Goal: Transaction & Acquisition: Book appointment/travel/reservation

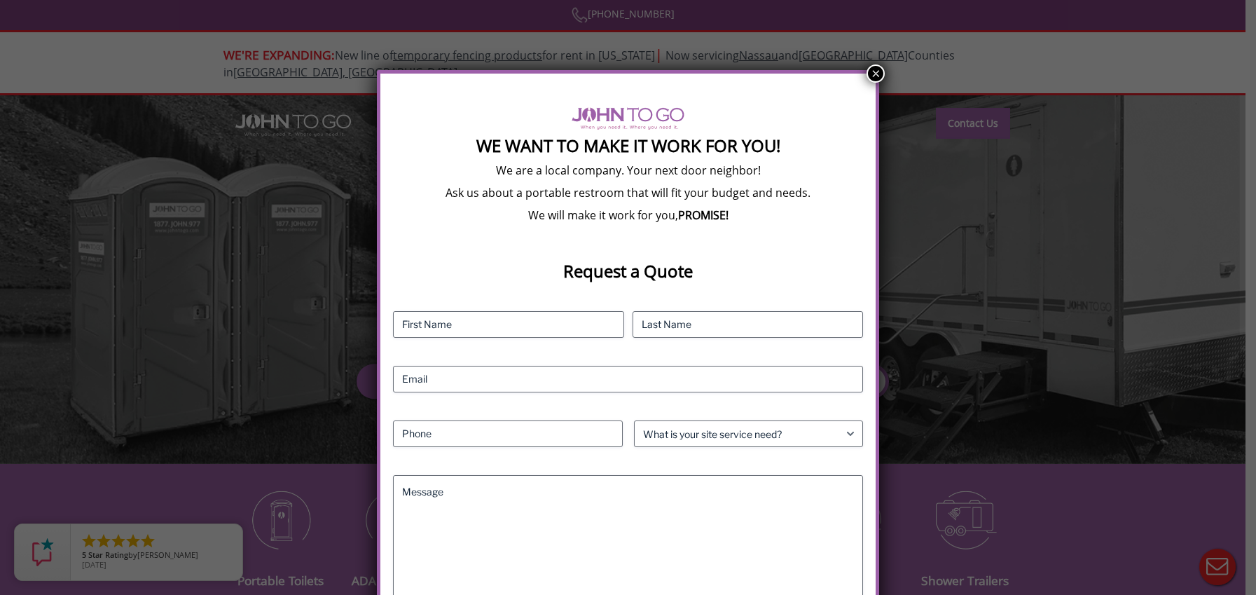
click at [873, 78] on button "×" at bounding box center [875, 73] width 18 height 18
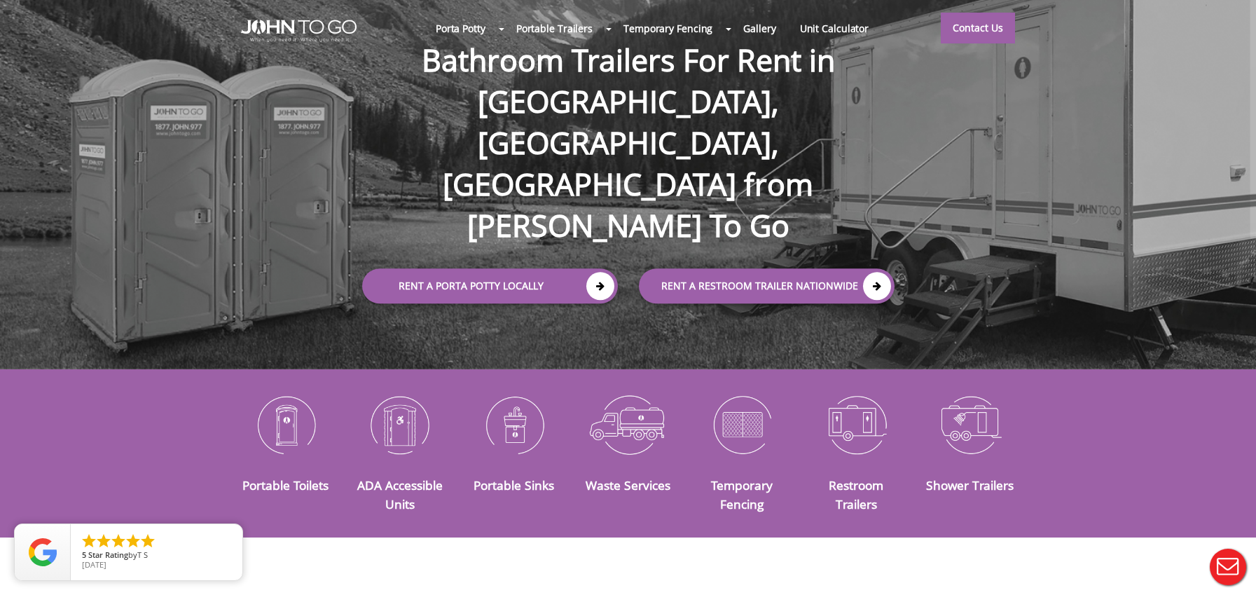
scroll to position [100, 0]
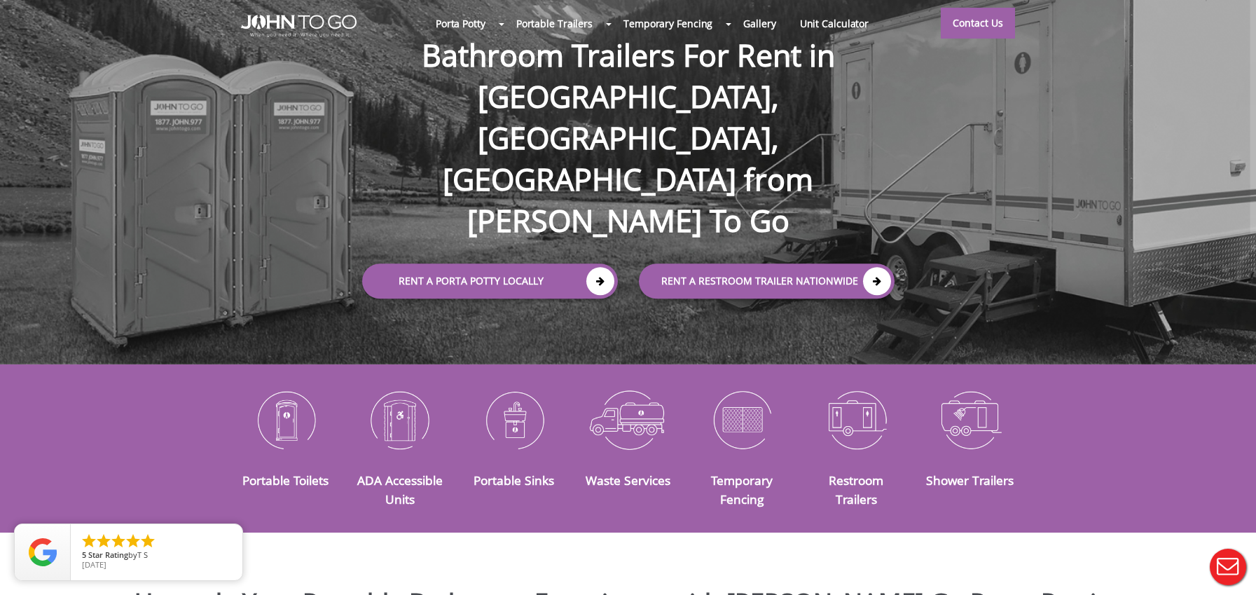
click at [497, 401] on img at bounding box center [513, 419] width 93 height 73
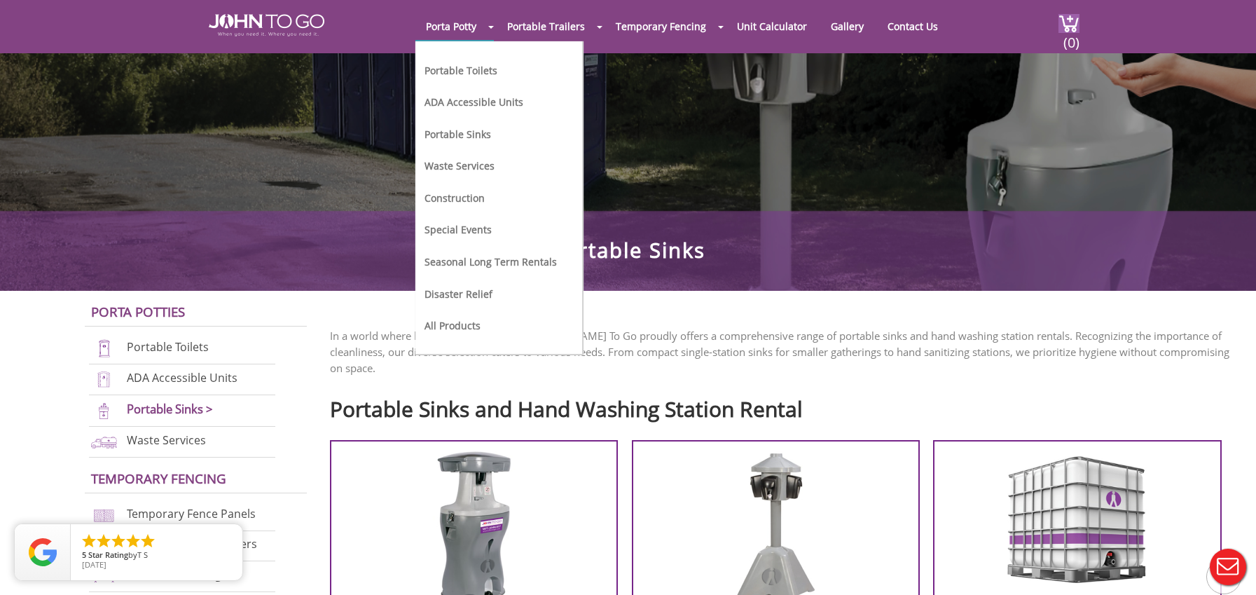
scroll to position [171, 0]
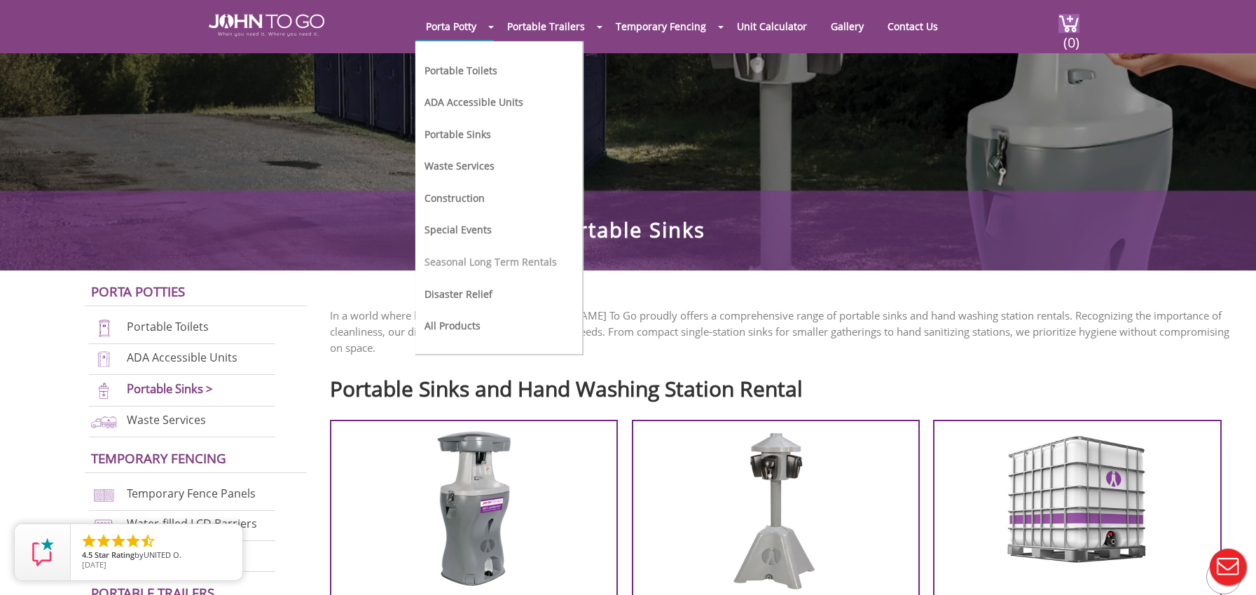
click at [466, 261] on link "Seasonal Long Term Rentals" at bounding box center [490, 261] width 132 height 13
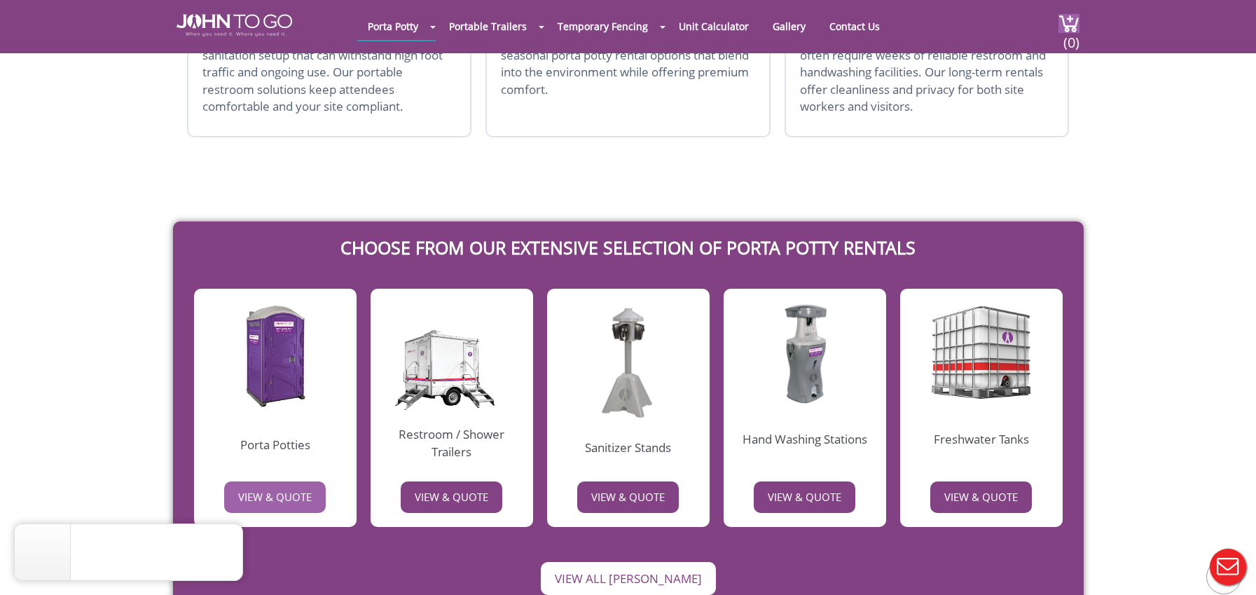
scroll to position [880, 0]
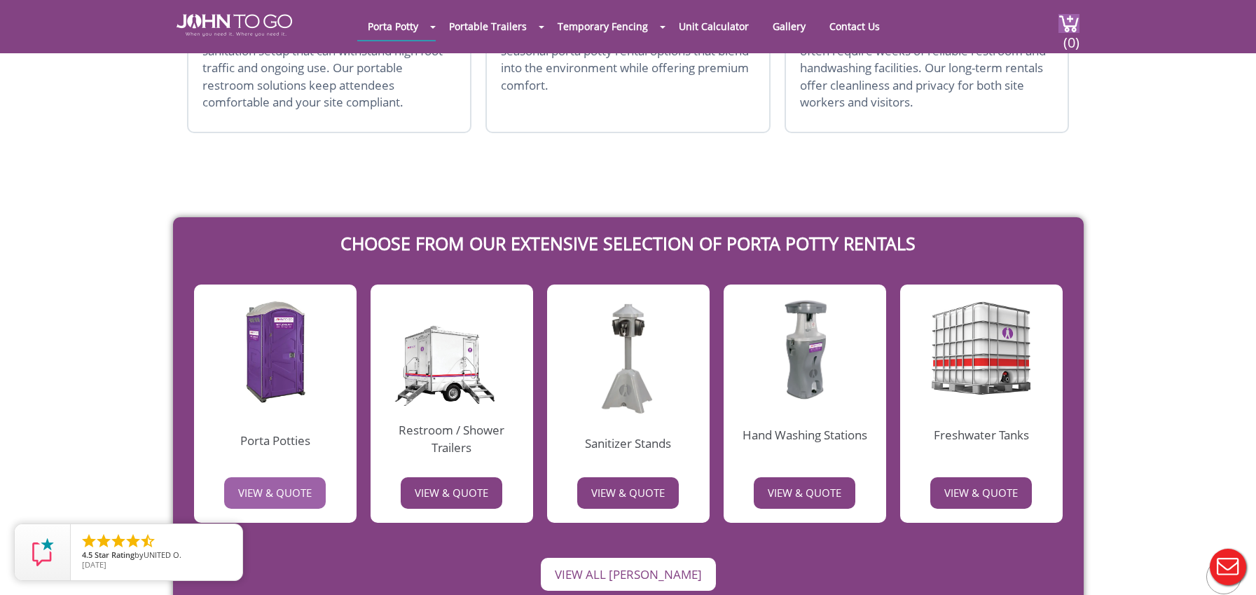
click at [289, 477] on link "VIEW & QUOTE" at bounding box center [275, 493] width 102 height 32
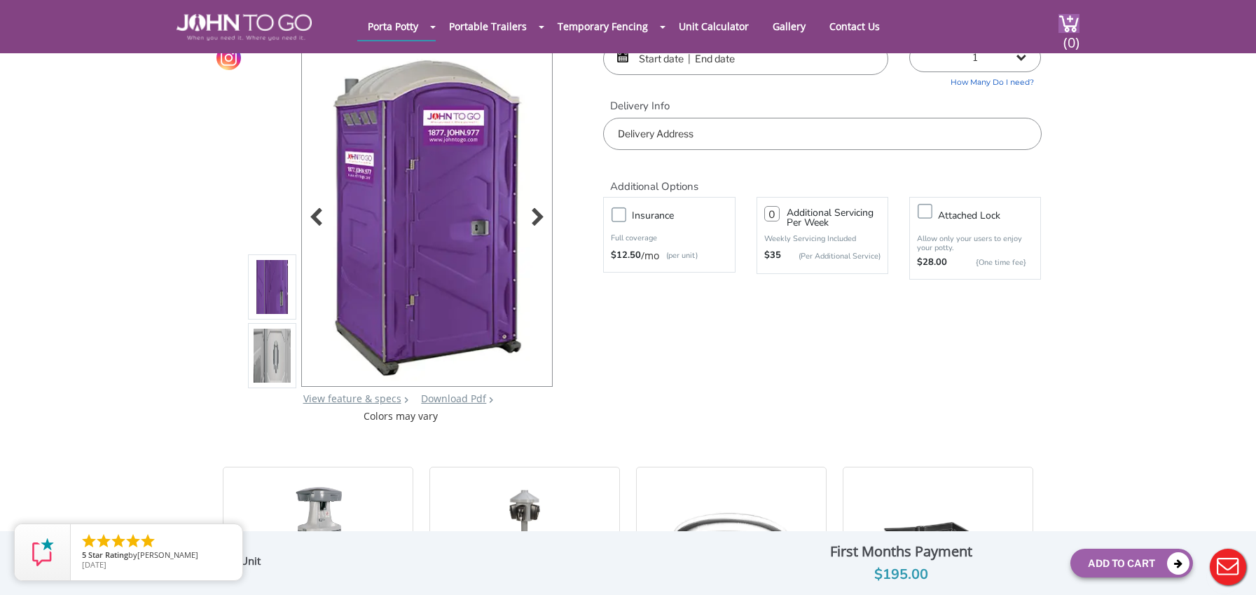
scroll to position [77, 0]
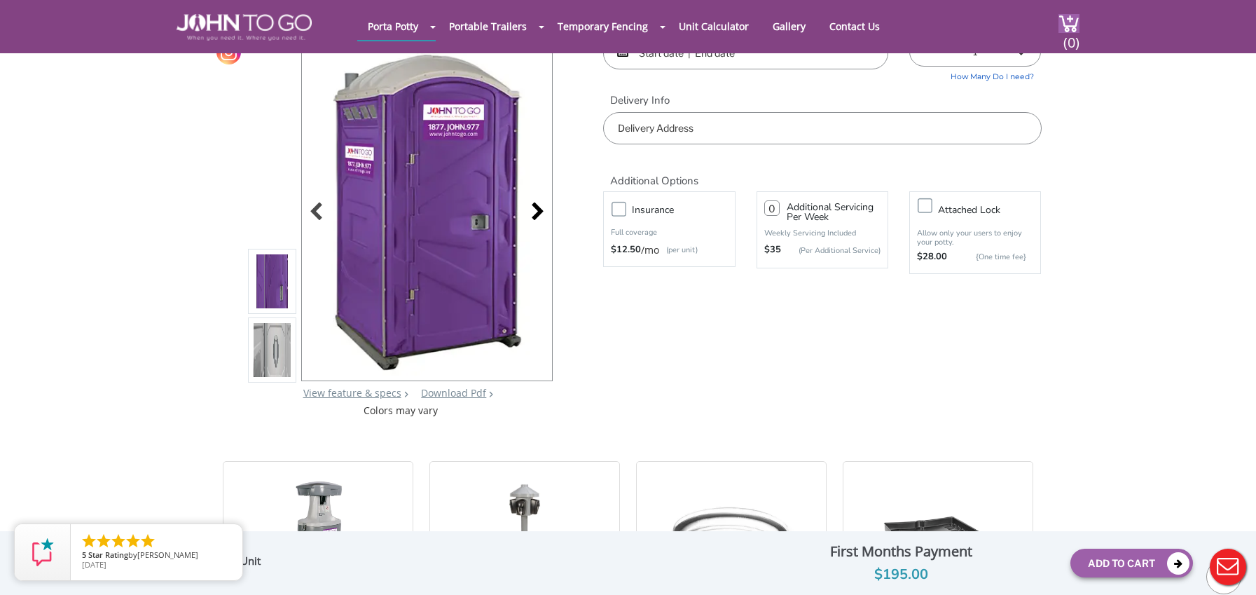
click at [538, 215] on div at bounding box center [534, 213] width 20 height 20
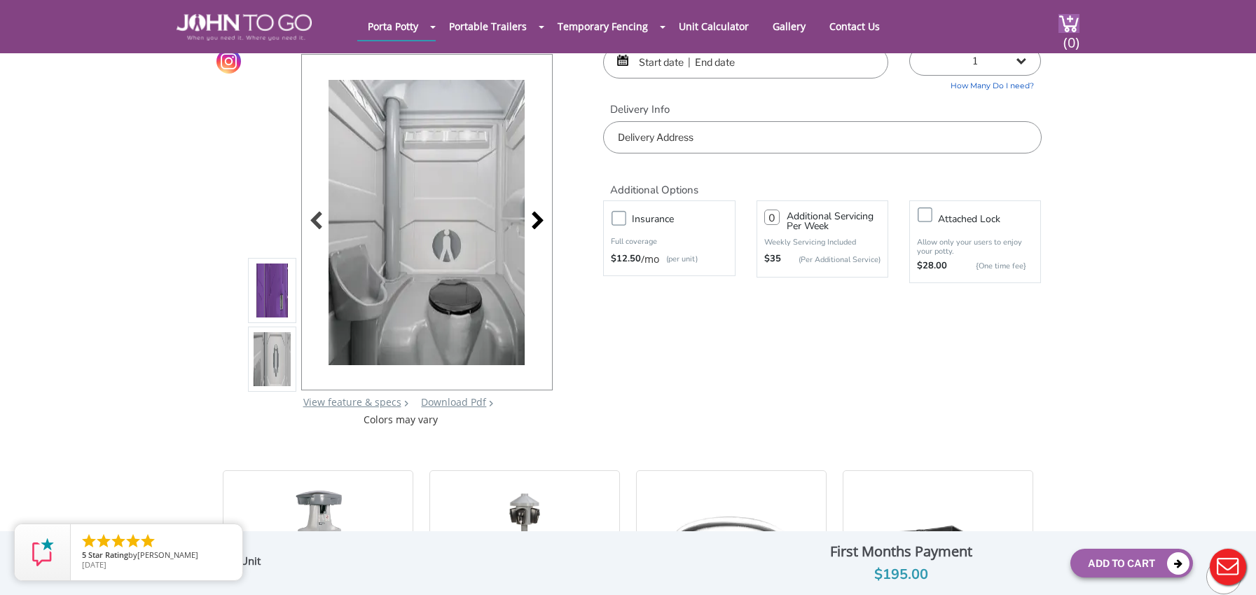
scroll to position [66, 0]
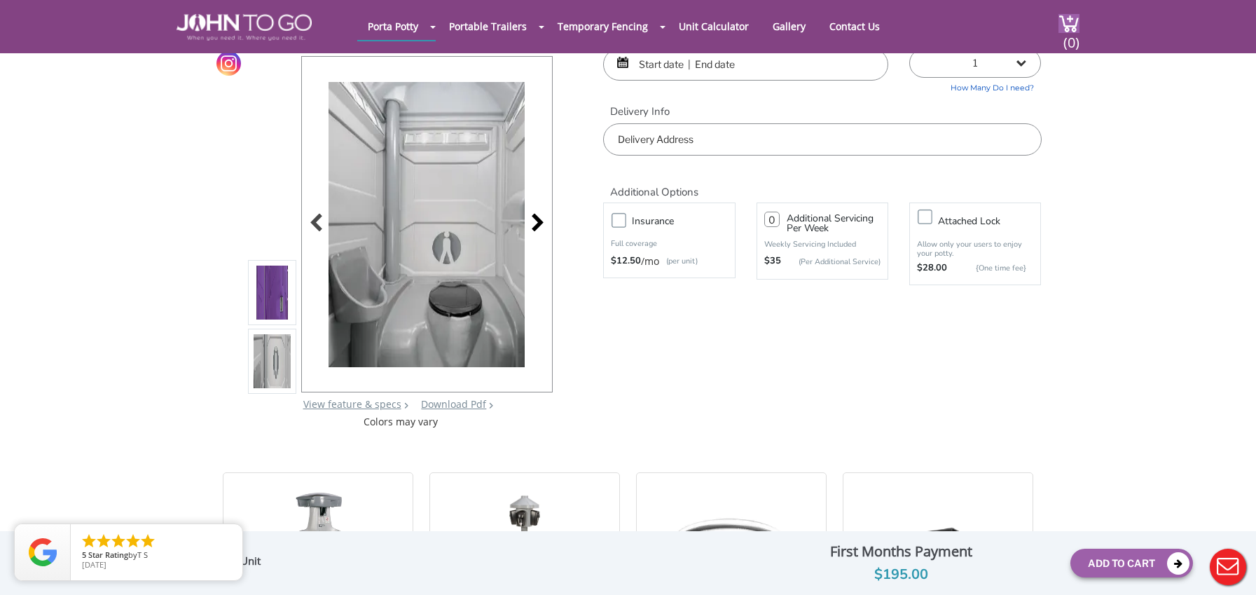
click at [538, 215] on div at bounding box center [534, 224] width 20 height 20
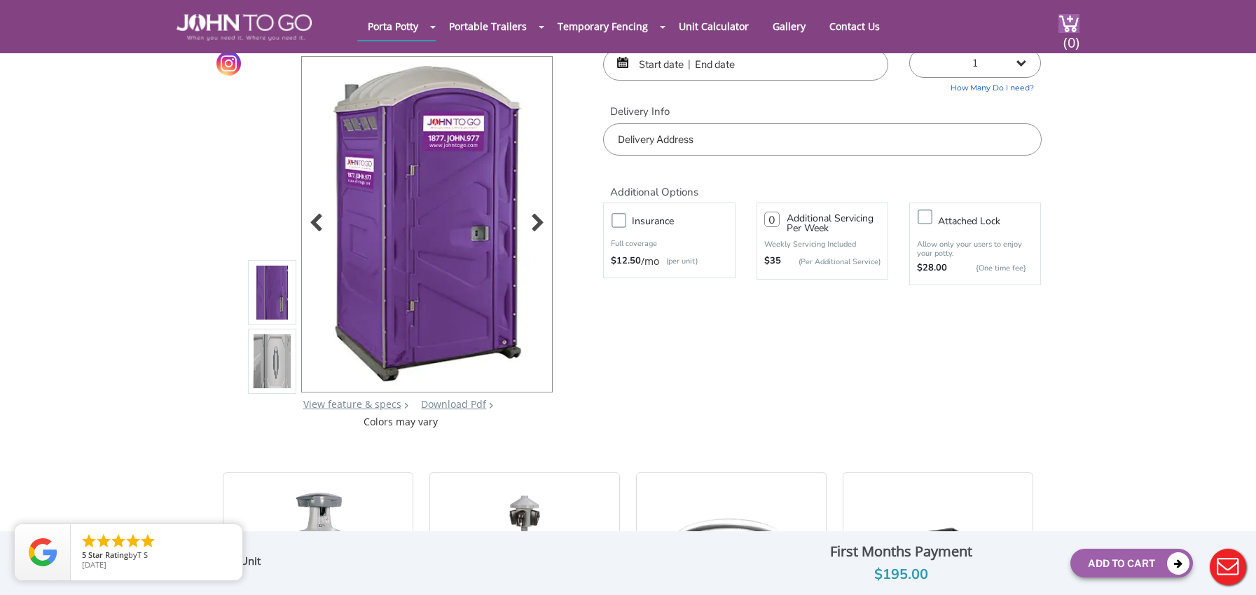
click at [538, 215] on div at bounding box center [534, 224] width 20 height 20
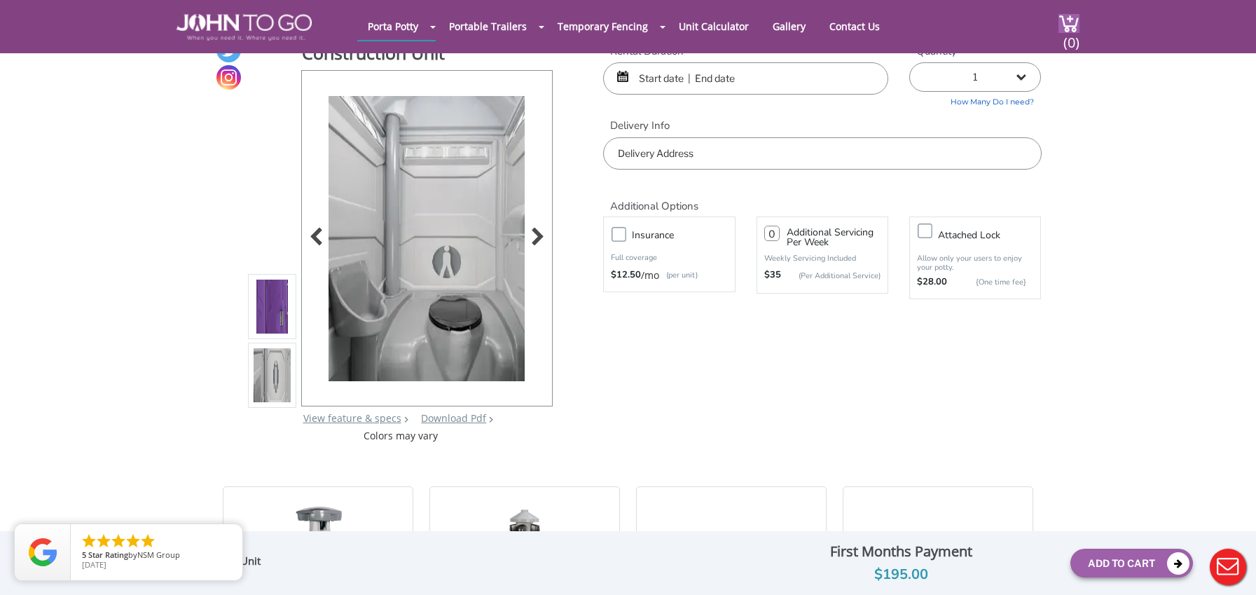
scroll to position [53, 0]
click at [543, 239] on div at bounding box center [534, 237] width 20 height 20
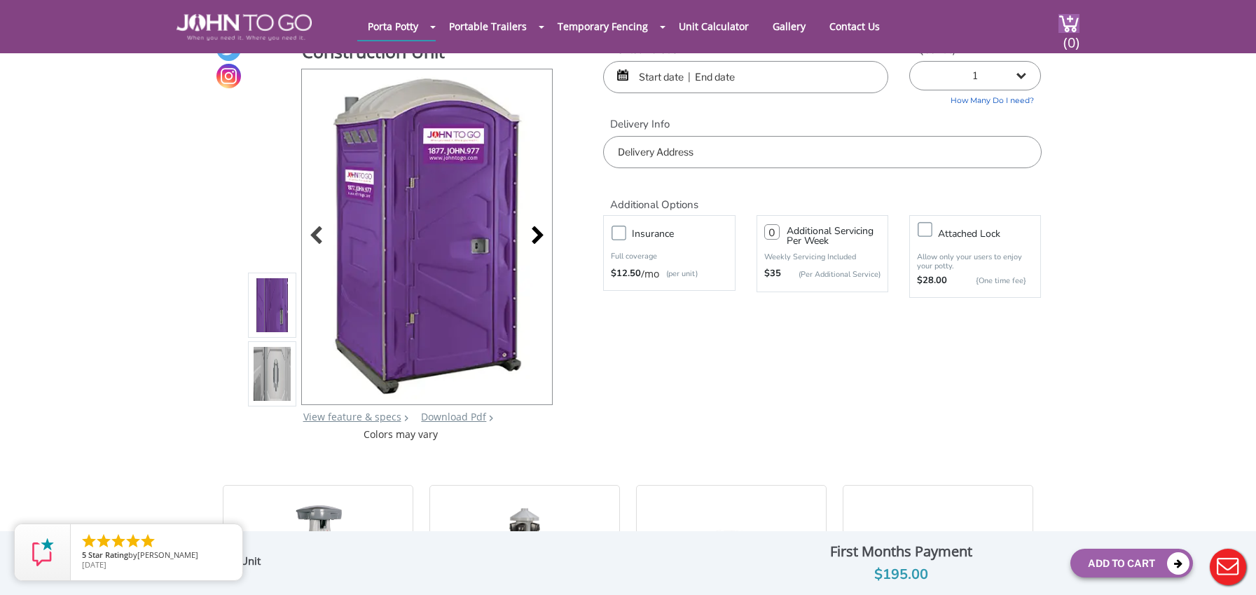
click at [543, 239] on div at bounding box center [534, 237] width 20 height 20
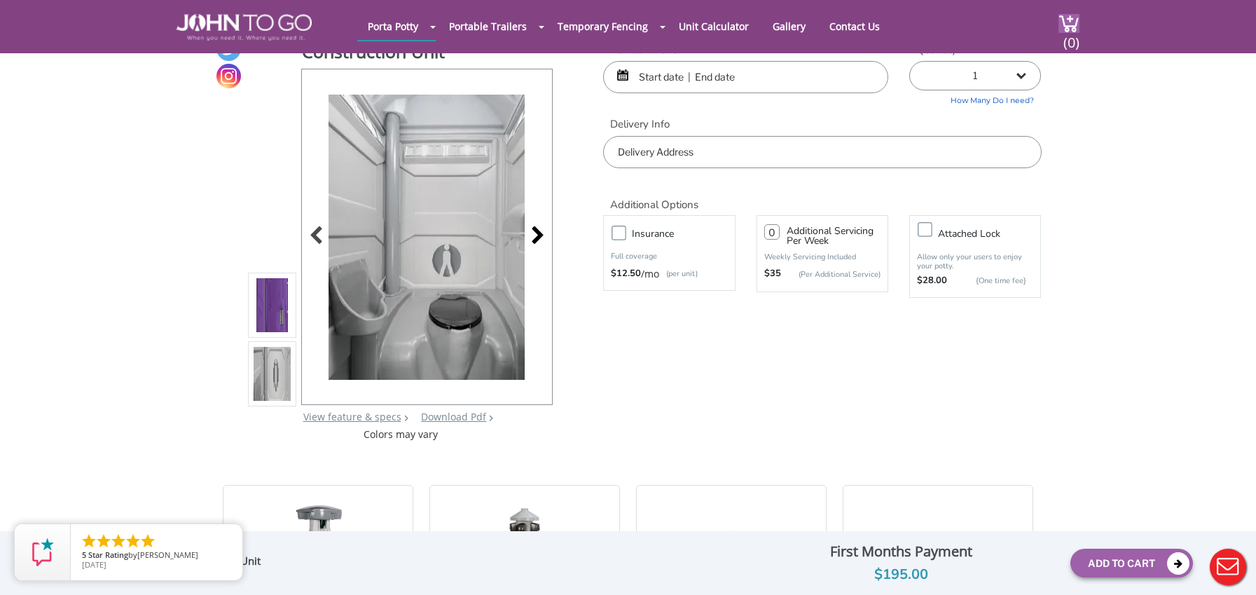
click at [543, 239] on div at bounding box center [534, 237] width 20 height 20
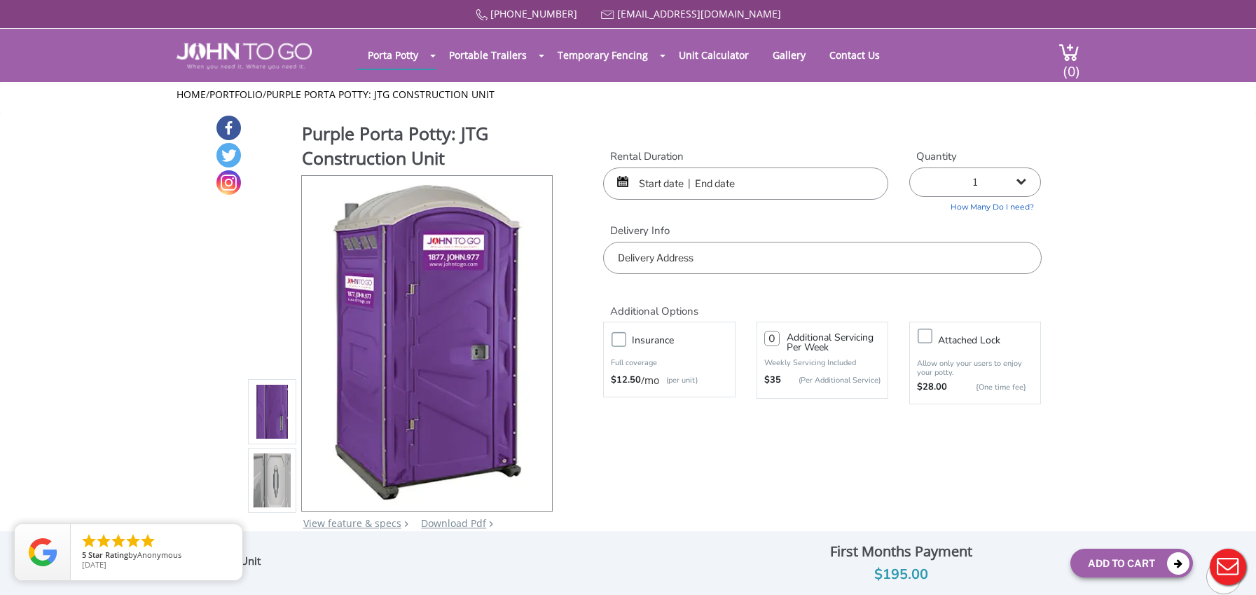
scroll to position [0, 0]
click at [668, 179] on input "text" at bounding box center [745, 183] width 285 height 32
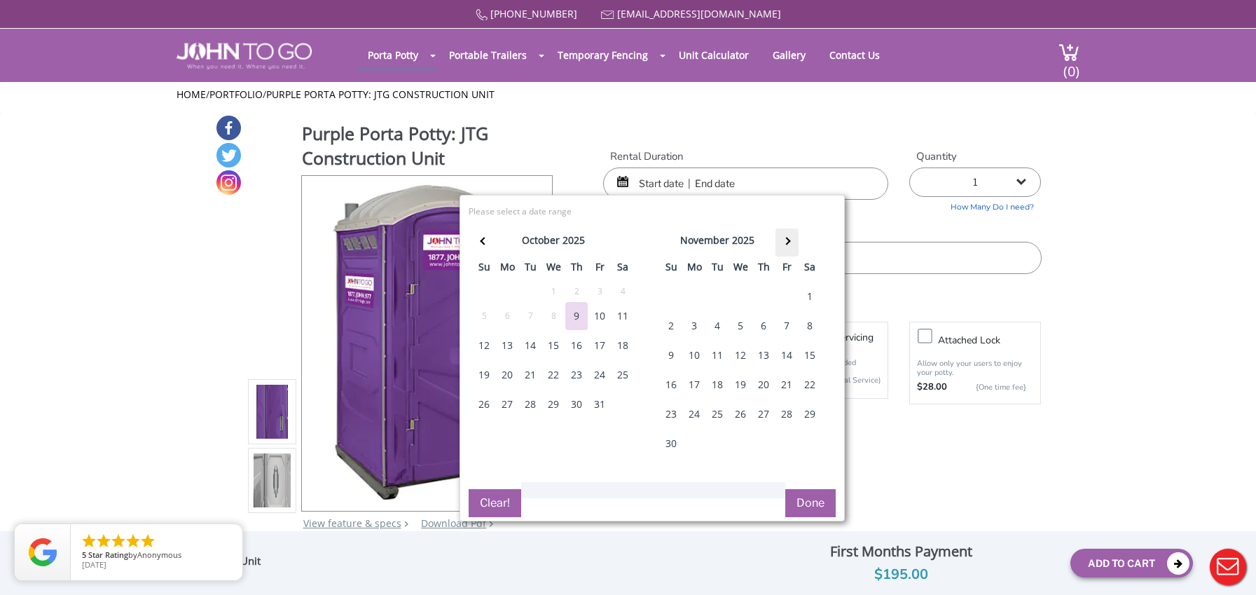
click at [791, 236] on th at bounding box center [786, 242] width 23 height 28
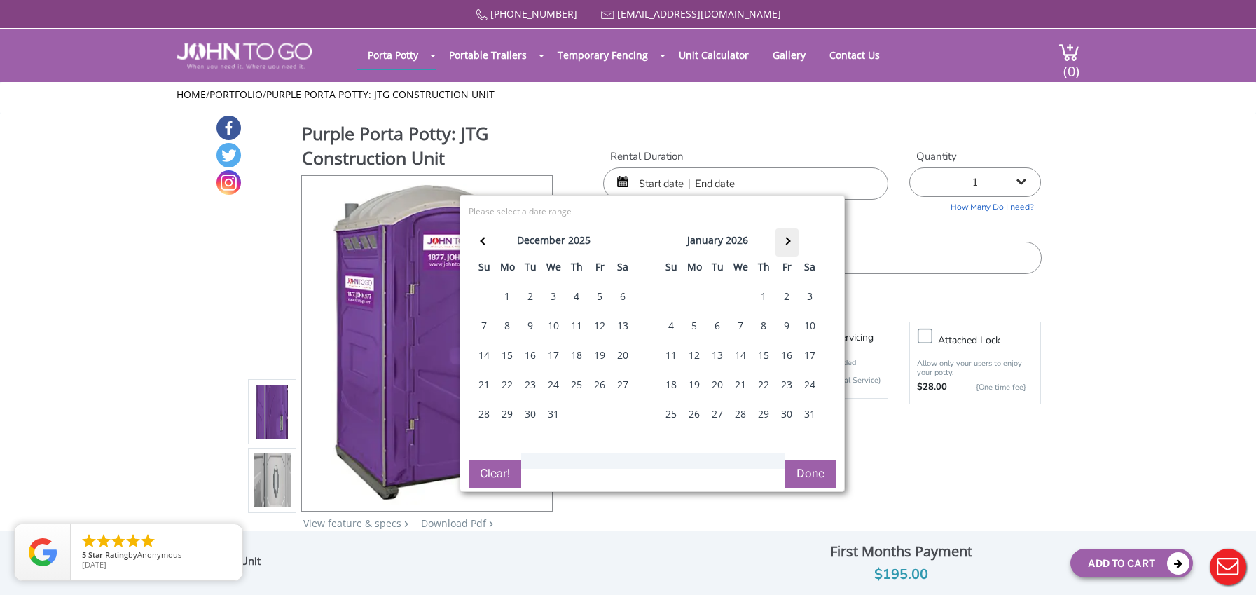
click at [791, 236] on th at bounding box center [786, 242] width 23 height 28
click at [474, 240] on th at bounding box center [484, 242] width 23 height 28
click at [784, 238] on span at bounding box center [786, 241] width 8 height 8
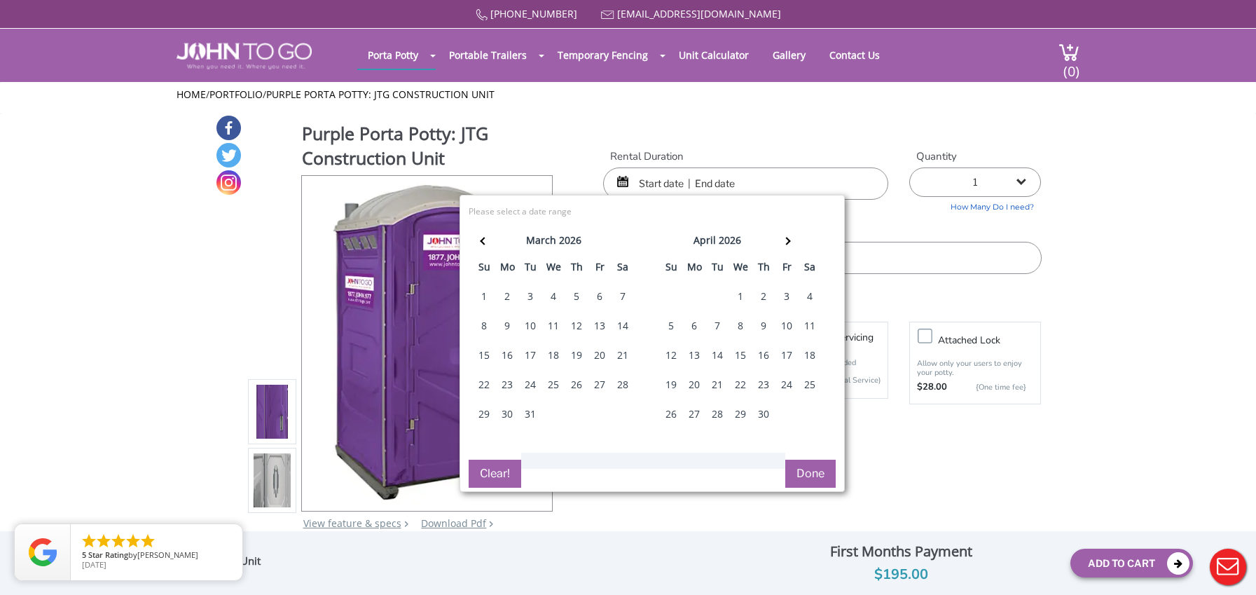
click at [740, 286] on div "1" at bounding box center [740, 296] width 22 height 28
click at [790, 236] on th at bounding box center [786, 242] width 23 height 28
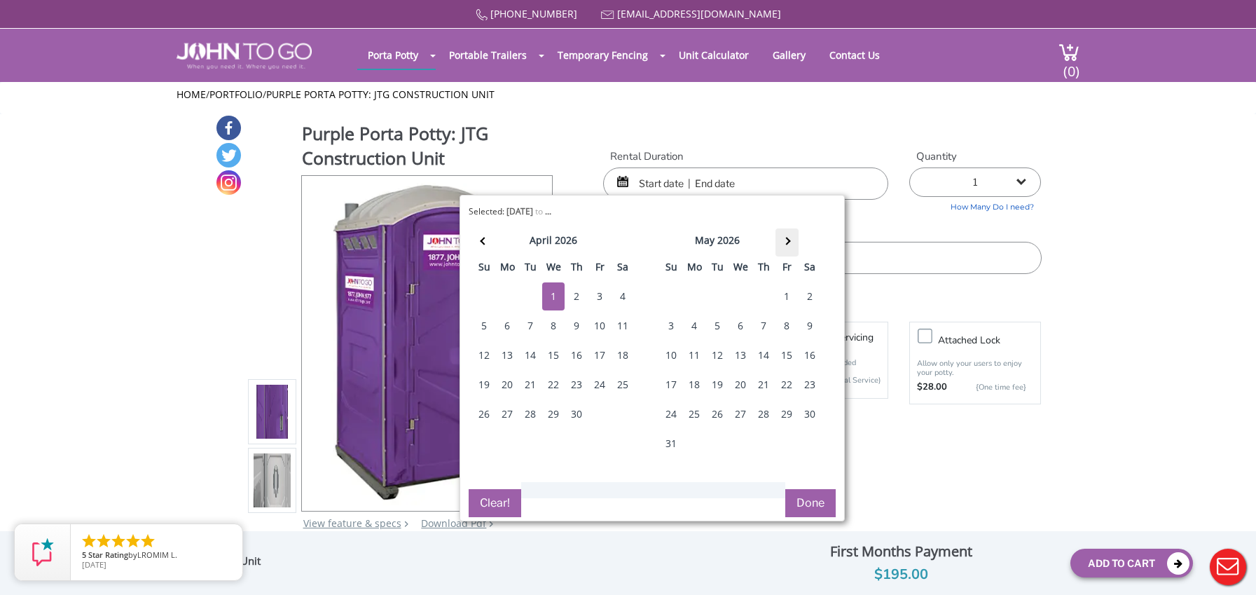
click at [790, 236] on th at bounding box center [786, 242] width 23 height 28
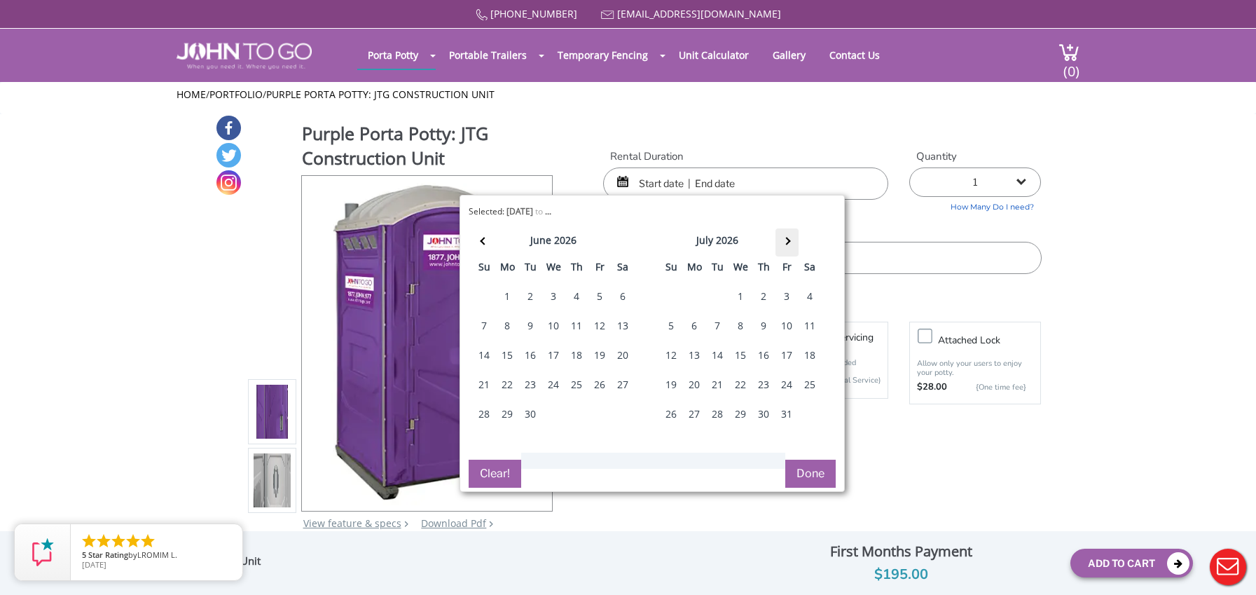
click at [790, 236] on th at bounding box center [786, 242] width 23 height 28
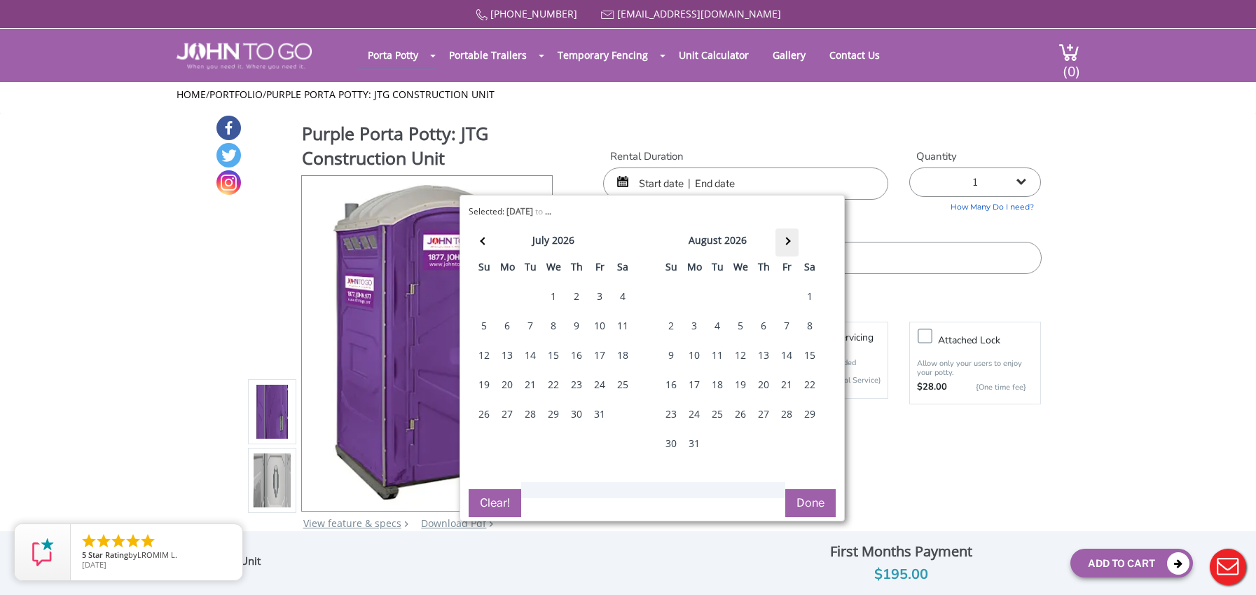
click at [790, 236] on th at bounding box center [786, 242] width 23 height 28
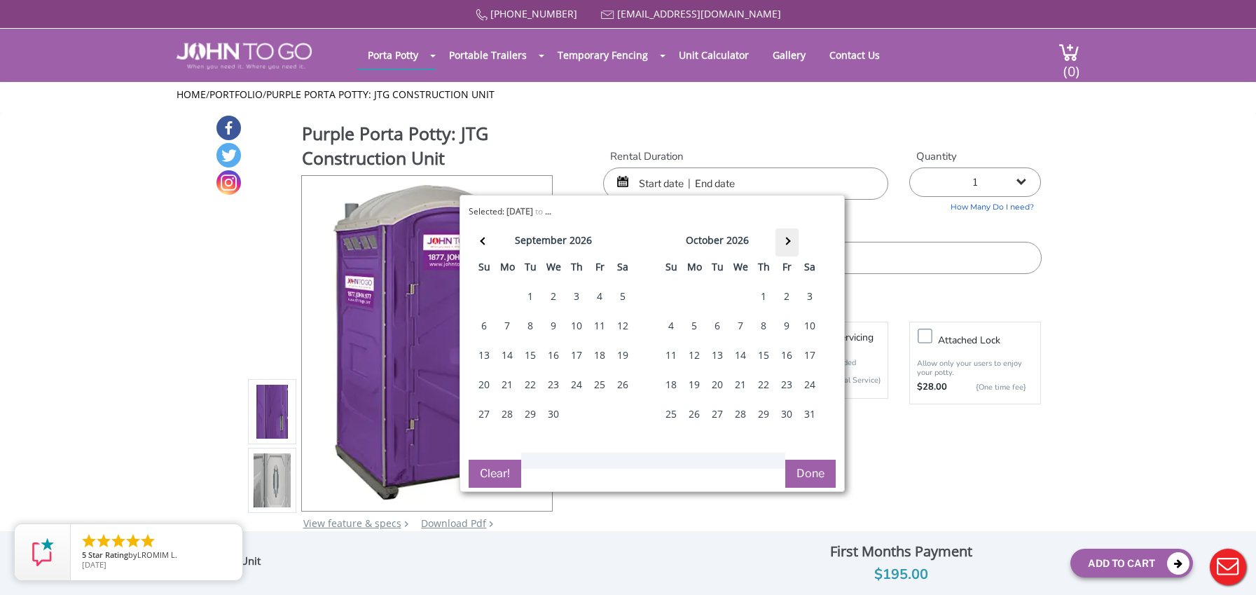
click at [790, 236] on th at bounding box center [786, 242] width 23 height 28
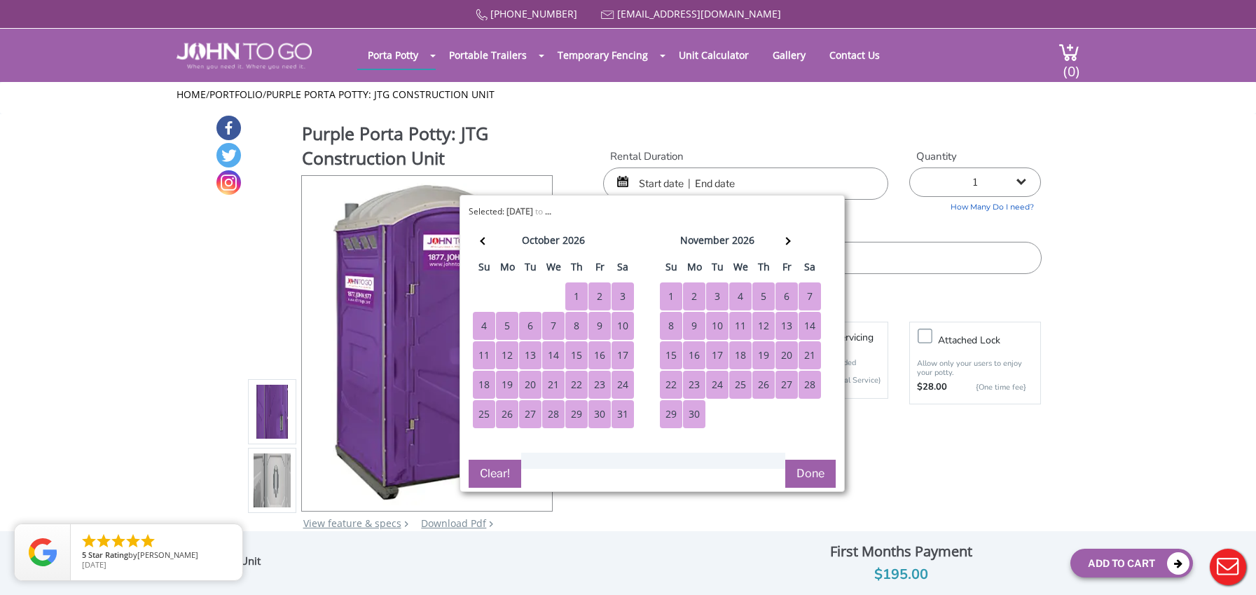
click at [696, 413] on div "30" at bounding box center [694, 414] width 22 height 28
type input "04/01/2026 to 11/30/2026"
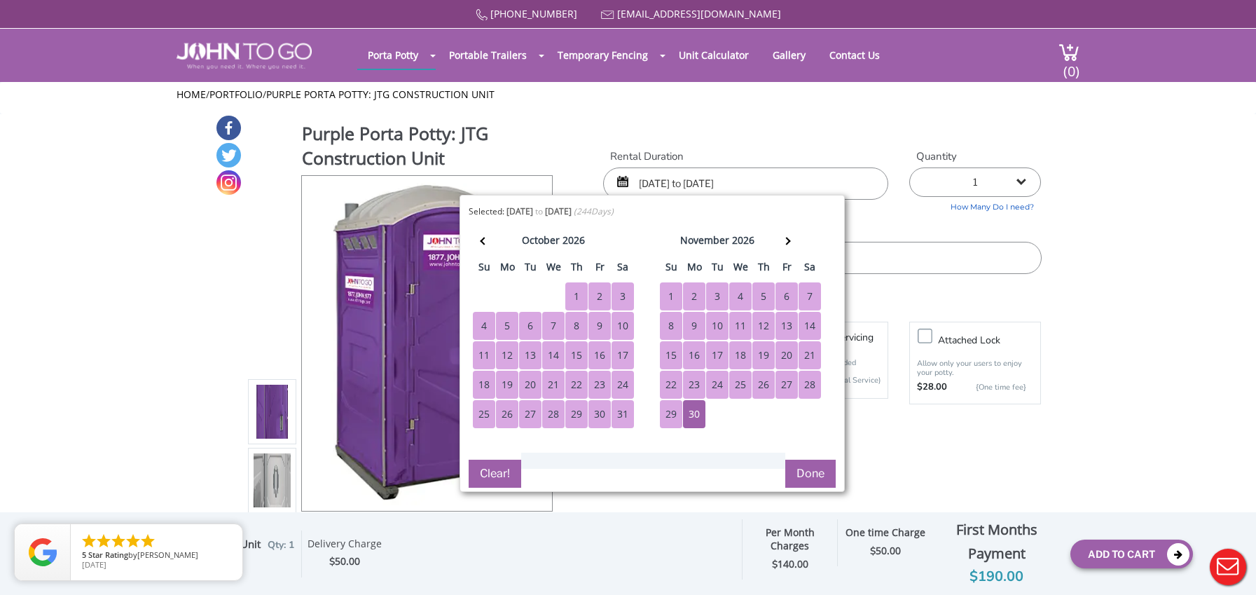
click at [799, 462] on button "Done" at bounding box center [810, 473] width 50 height 28
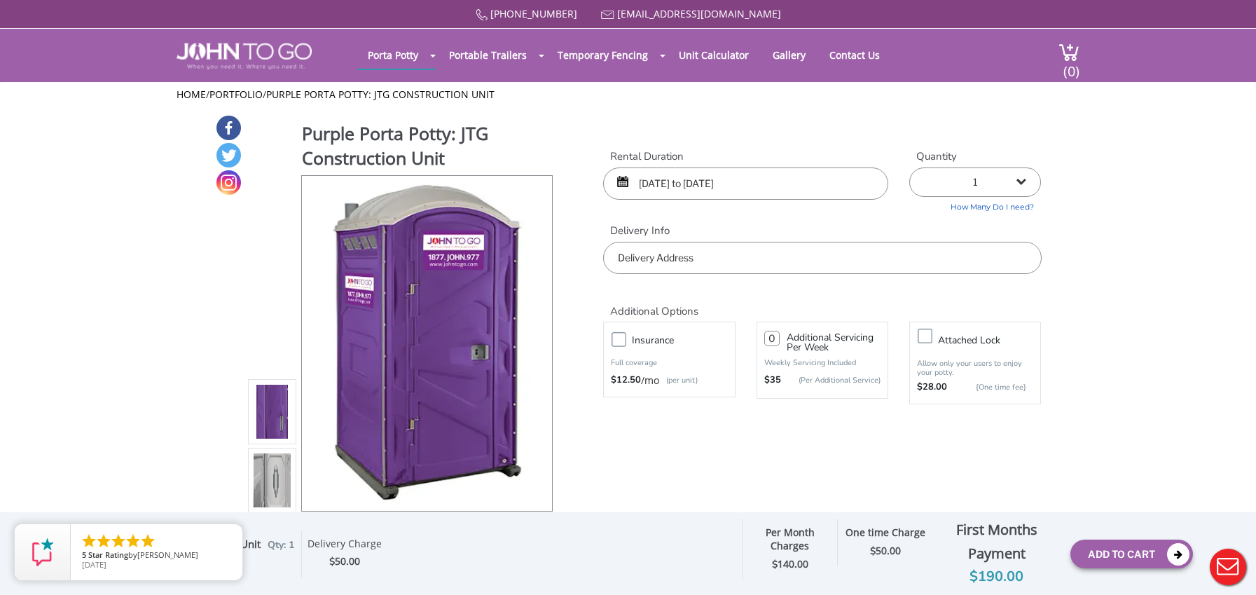
click at [770, 331] on input "number" at bounding box center [771, 338] width 15 height 15
click at [868, 288] on h2 "Additional Options" at bounding box center [822, 303] width 438 height 30
click at [770, 331] on input "number" at bounding box center [771, 338] width 15 height 15
type input "1"
click at [722, 260] on input "text" at bounding box center [822, 258] width 438 height 32
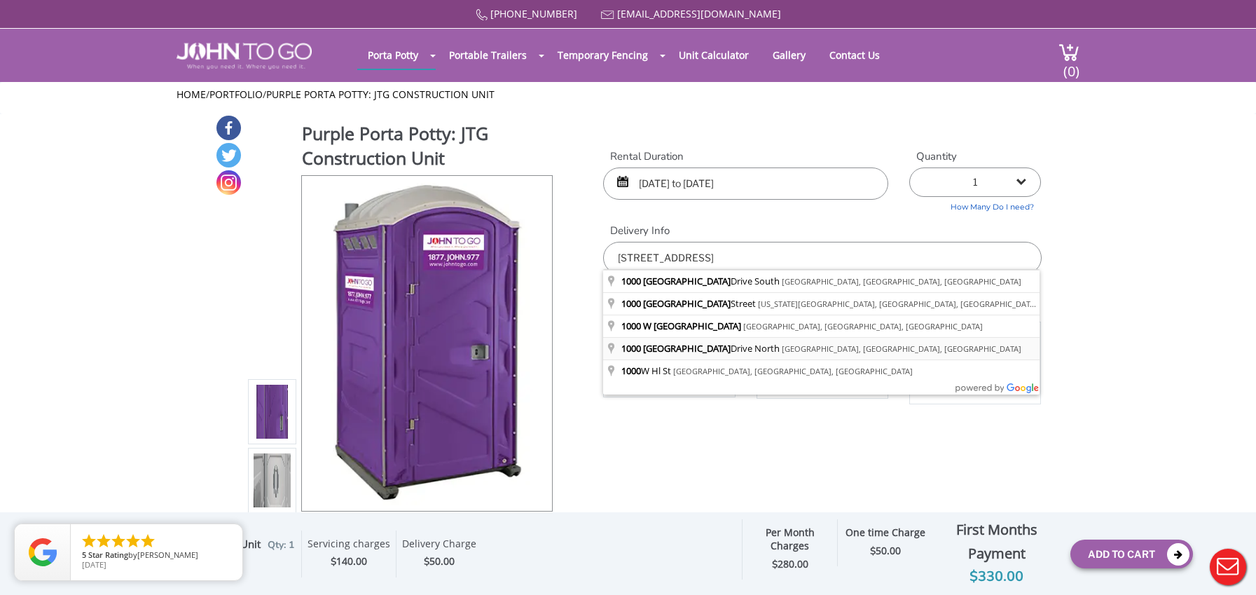
type input "1000 West Hill Drive North, Somers, NY, USA"
